Goal: Check status: Check status

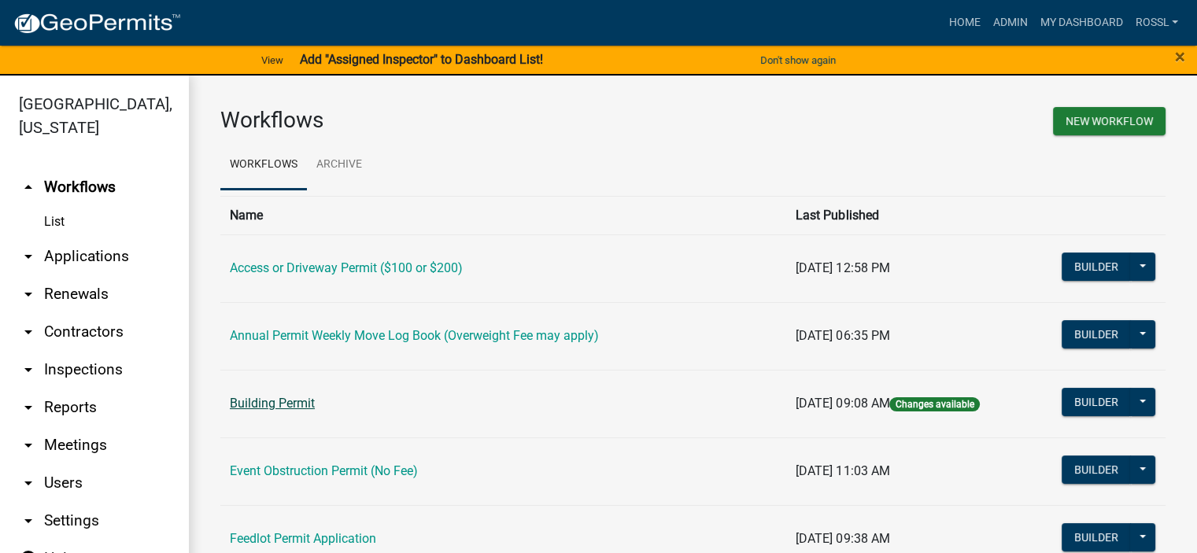
click at [290, 405] on link "Building Permit" at bounding box center [272, 403] width 85 height 15
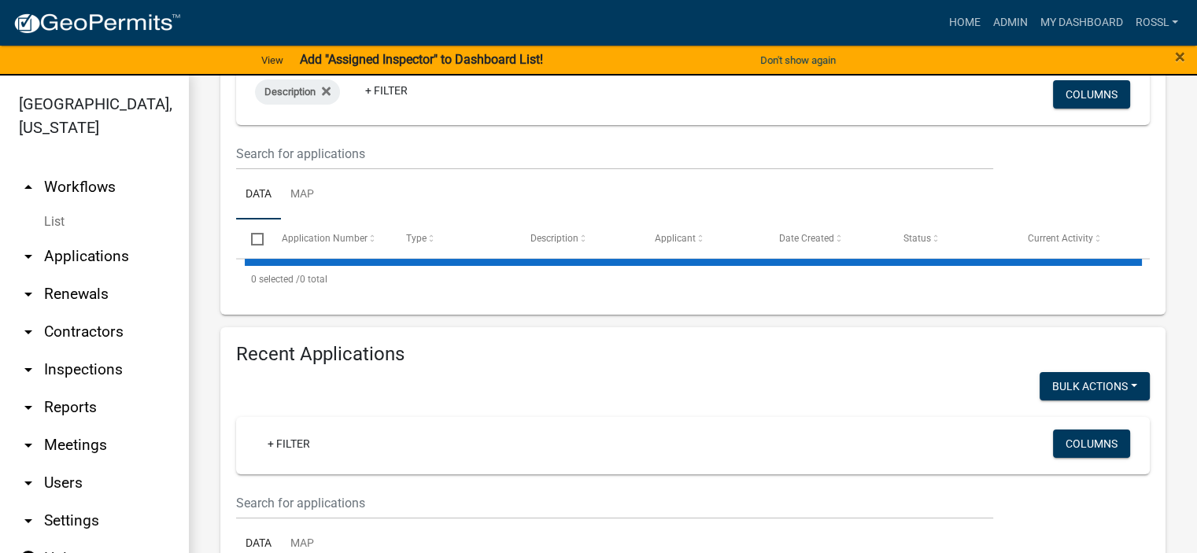
select select "2: 50"
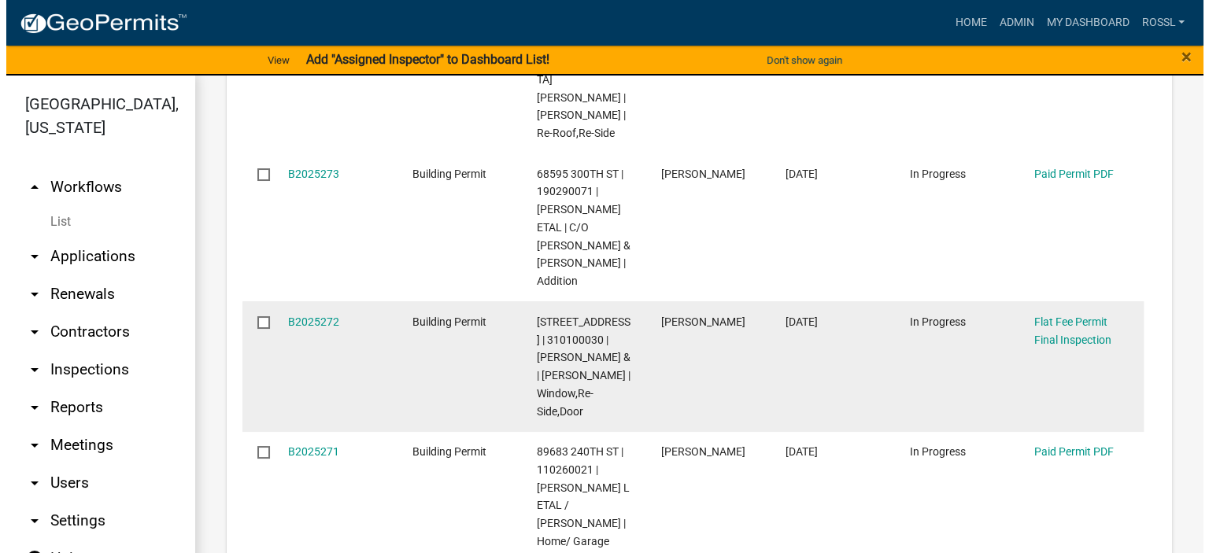
scroll to position [1259, 0]
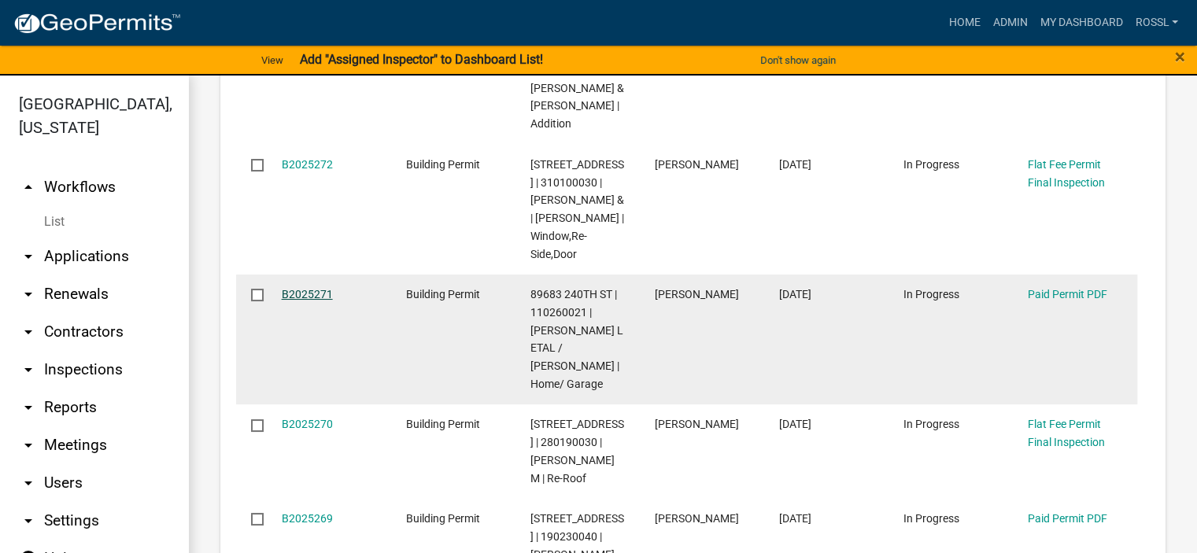
click at [320, 301] on link "B2025271" at bounding box center [307, 294] width 51 height 13
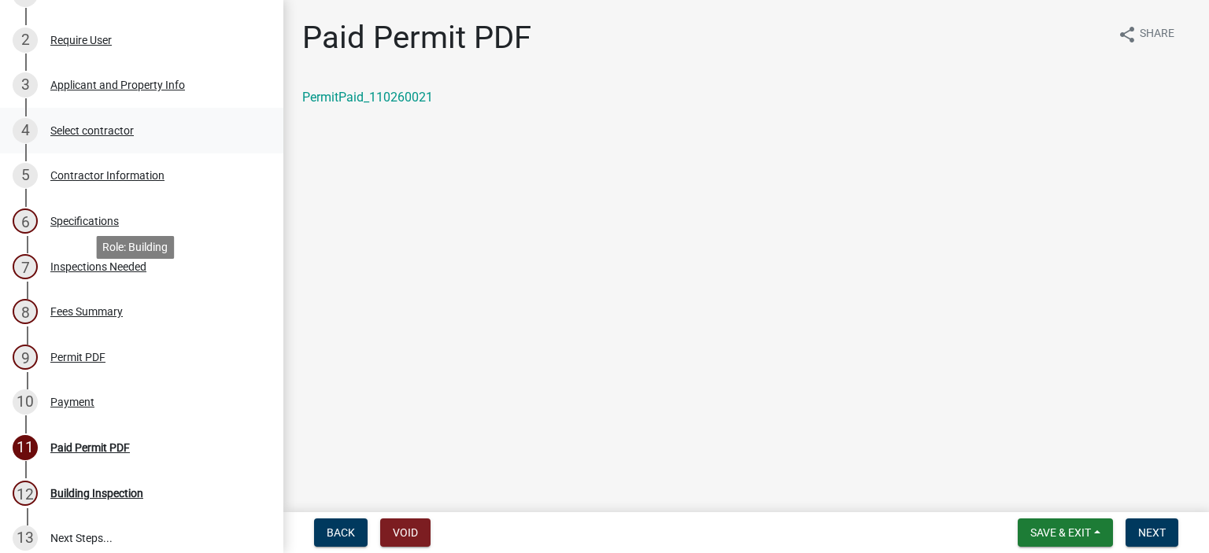
scroll to position [236, 0]
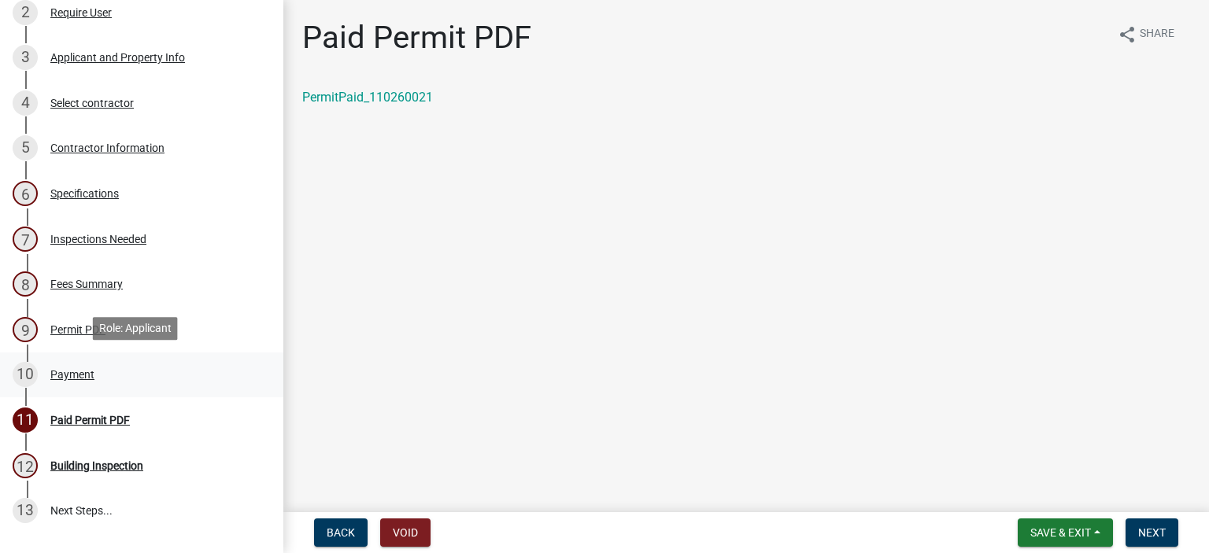
click at [81, 374] on div "Payment" at bounding box center [72, 374] width 44 height 11
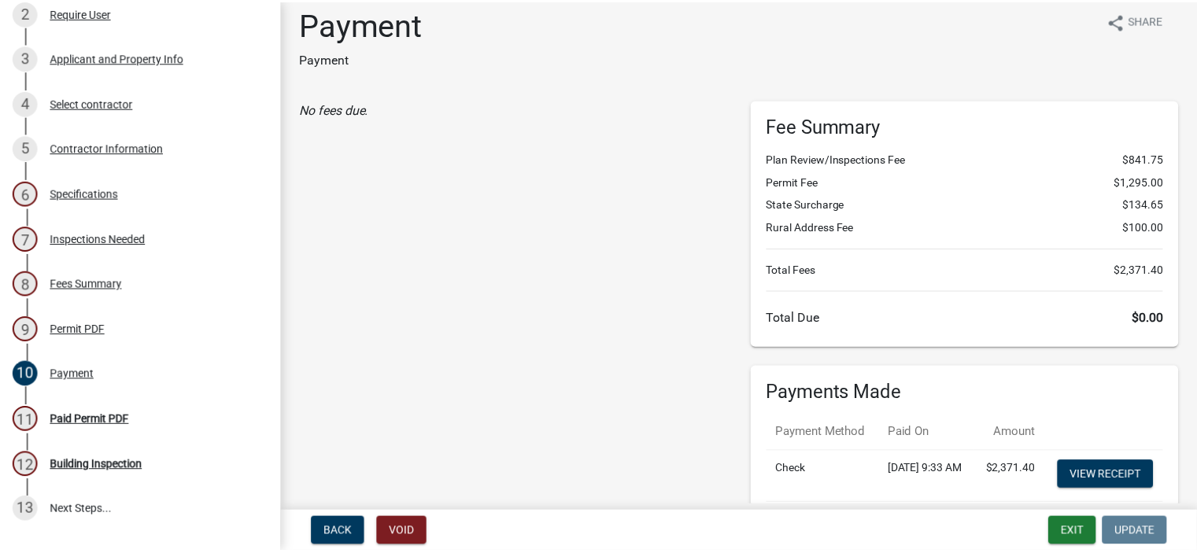
scroll to position [0, 0]
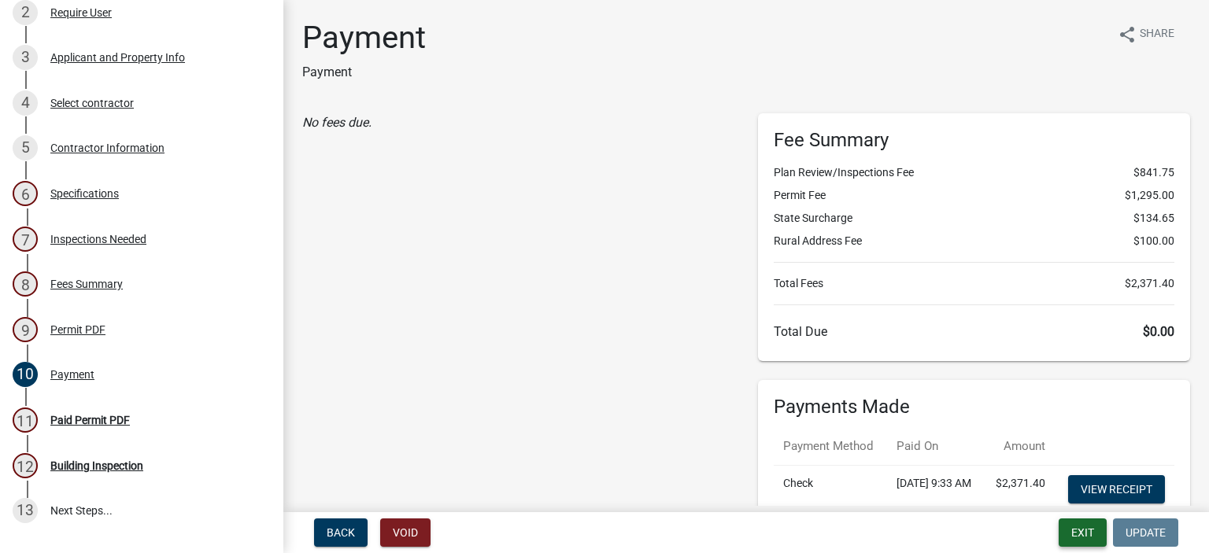
click at [1074, 541] on button "Exit" at bounding box center [1083, 533] width 48 height 28
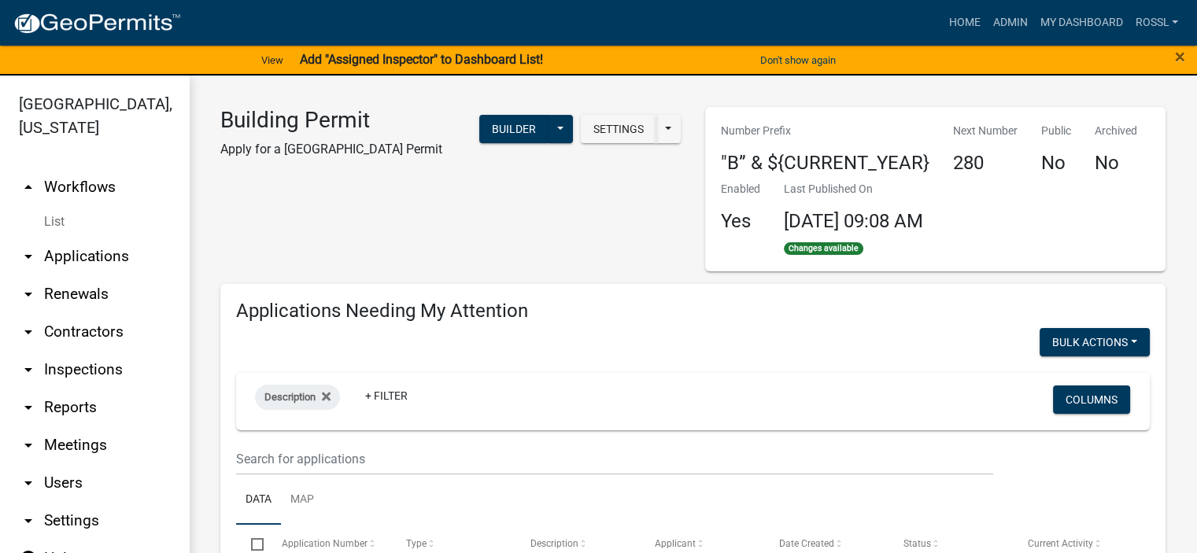
select select "2: 50"
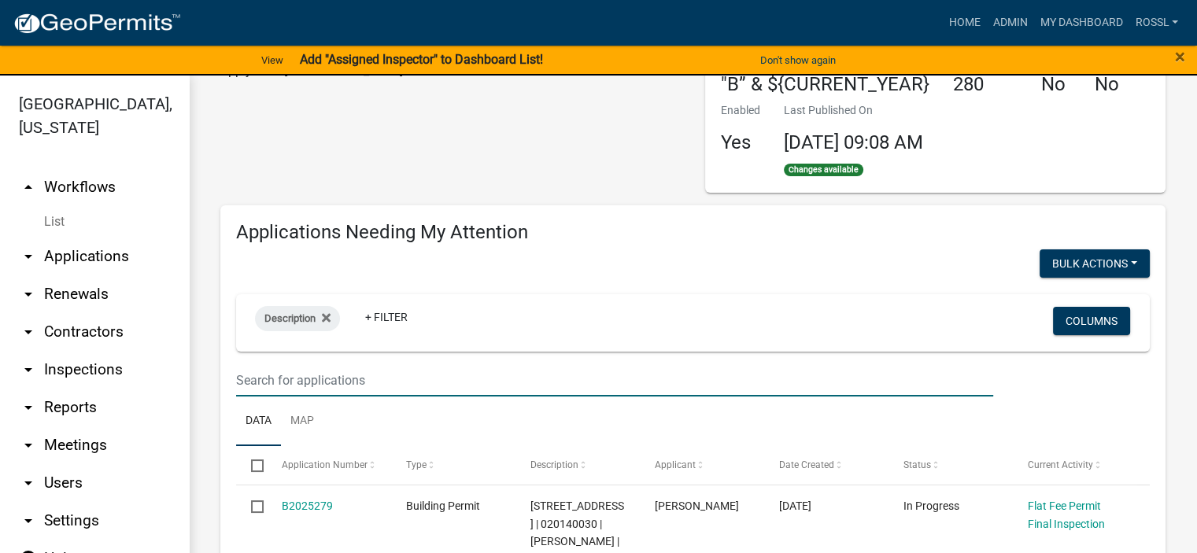
click at [296, 377] on input "text" at bounding box center [614, 380] width 757 height 32
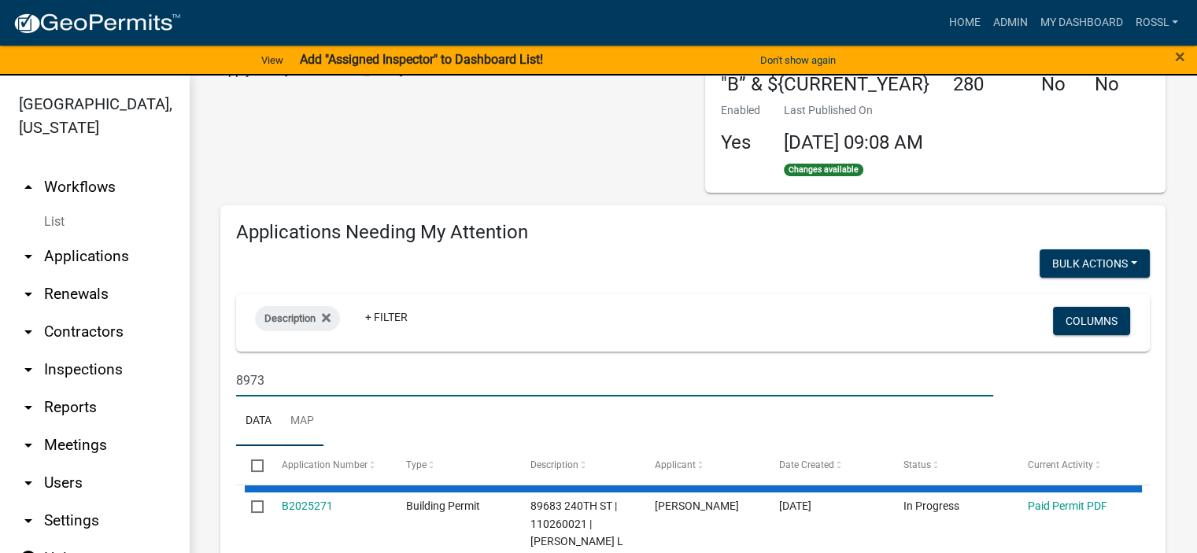
type input "89735"
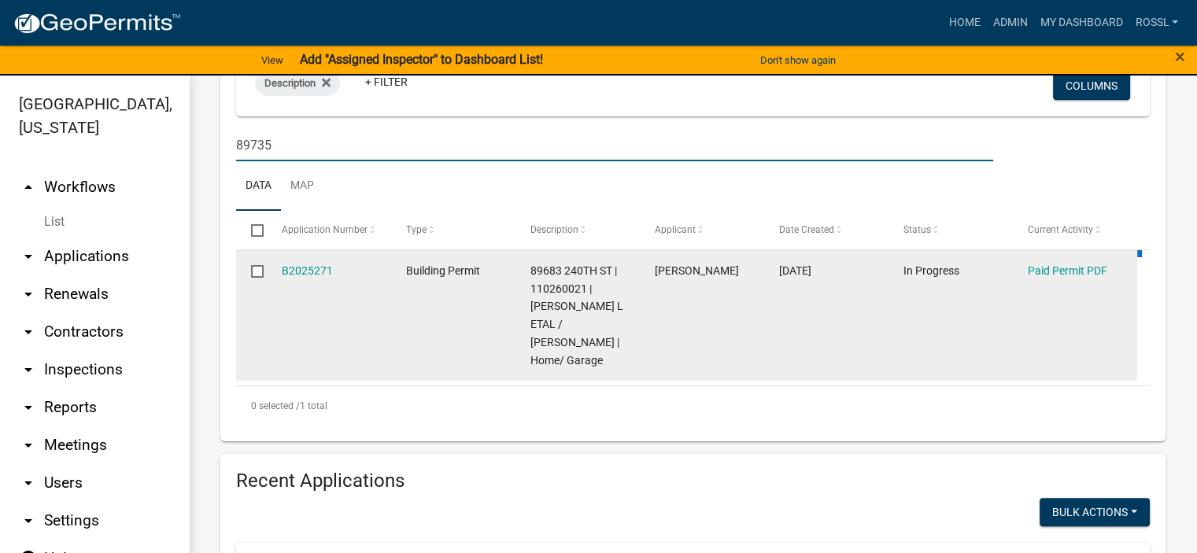
scroll to position [315, 0]
